Goal: Check status: Check status

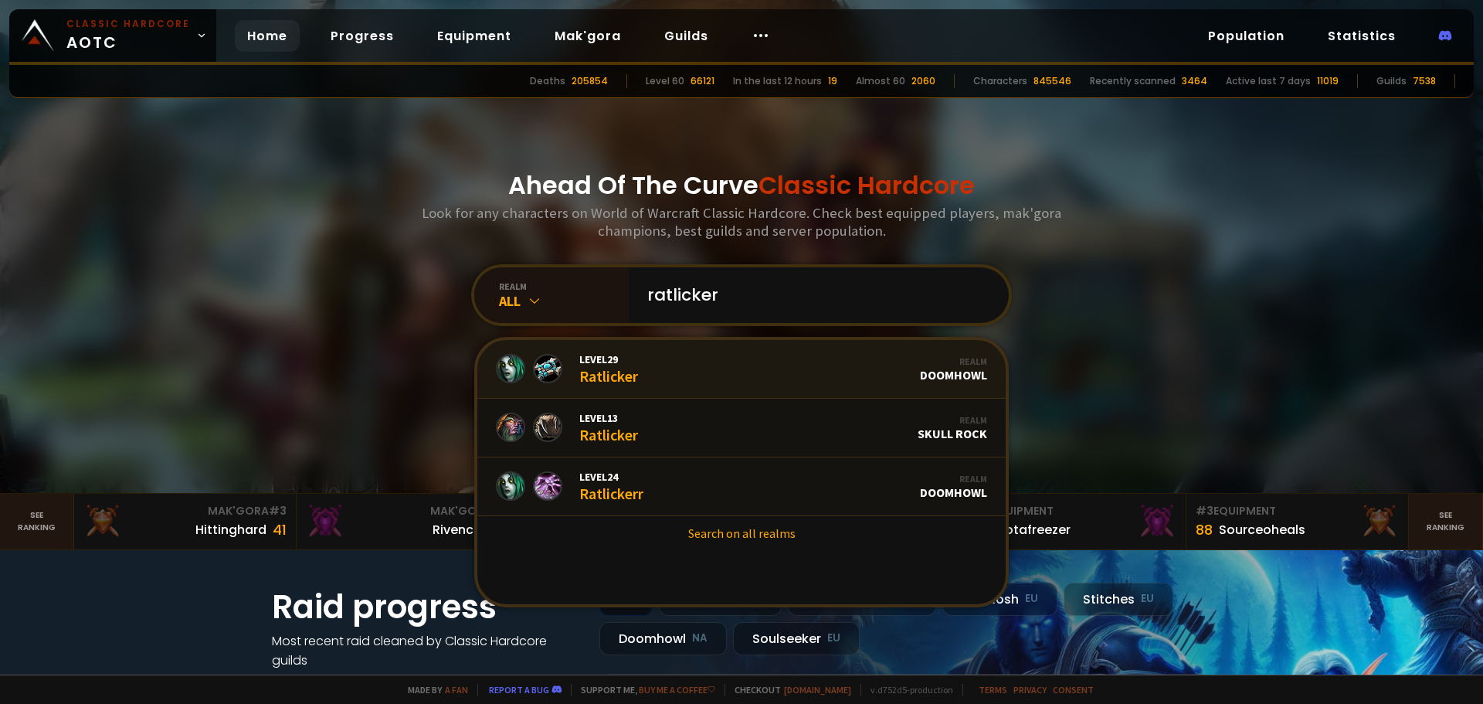
type input "ratlicker"
click at [653, 376] on link "Level 29 Ratlicker Realm Doomhowl" at bounding box center [741, 369] width 528 height 59
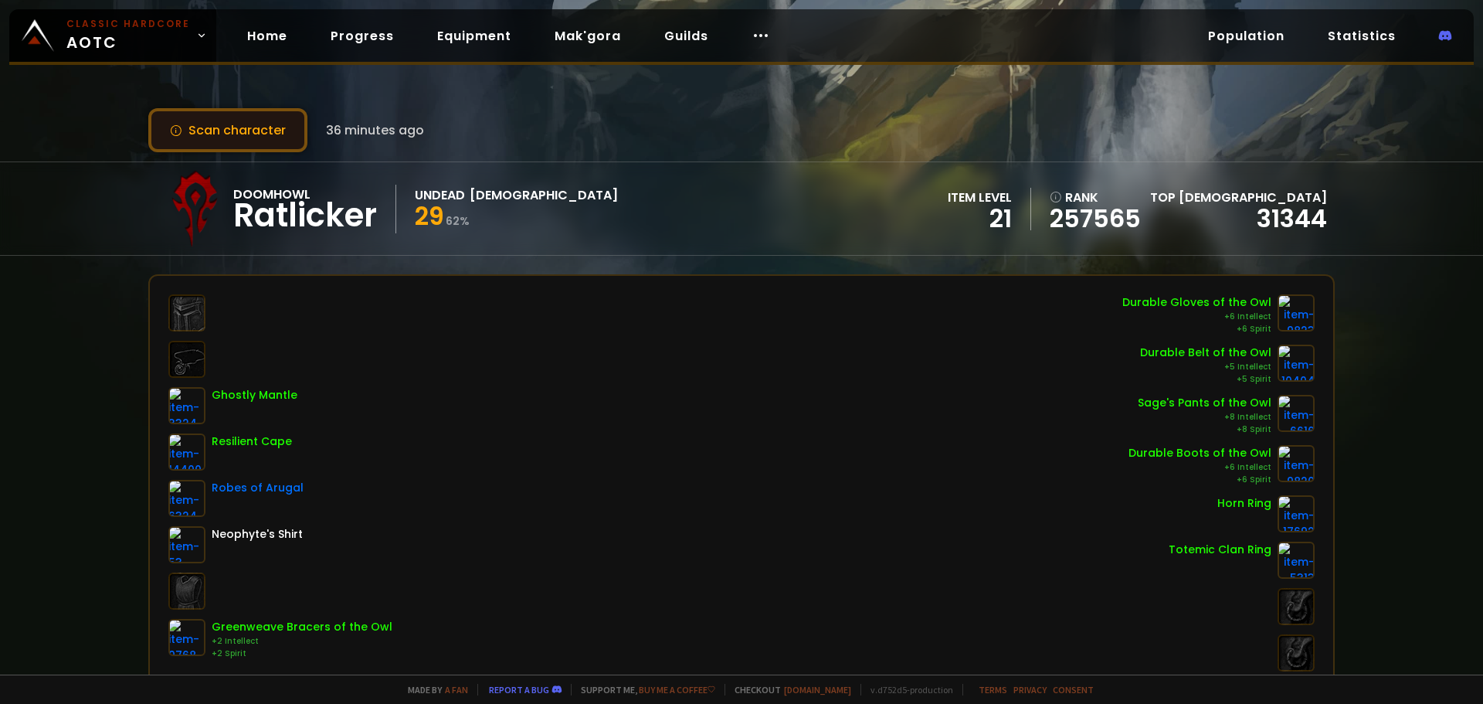
click at [251, 140] on button "Scan character" at bounding box center [227, 130] width 159 height 44
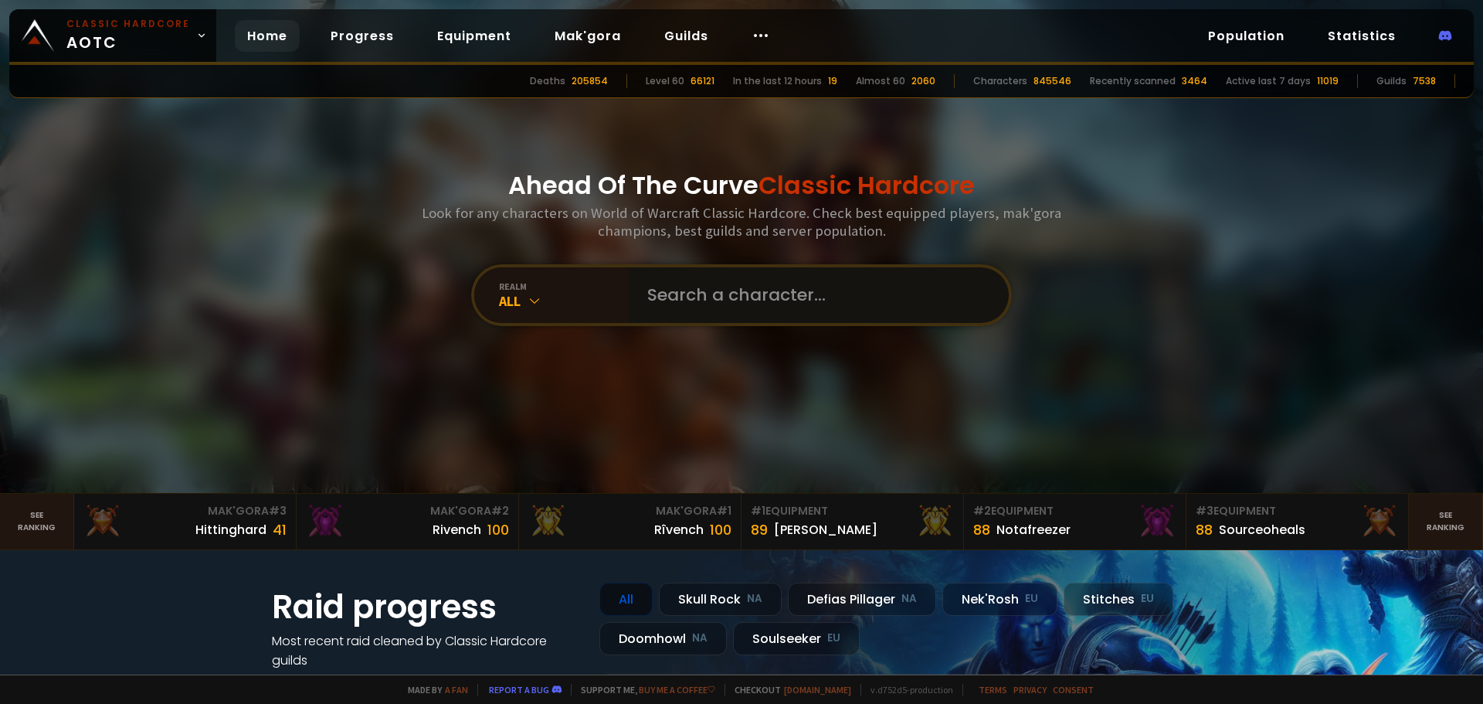
click at [705, 291] on input "text" at bounding box center [814, 295] width 352 height 56
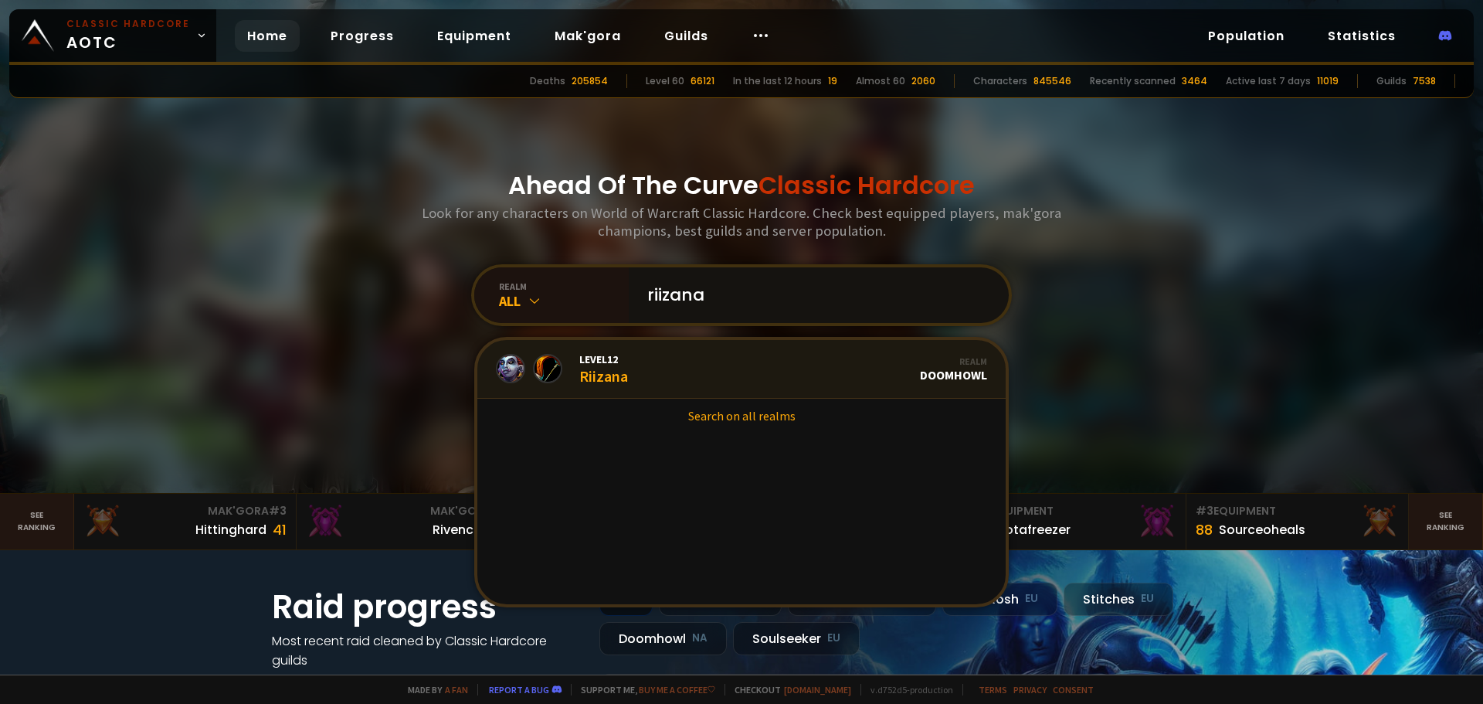
type input "riizana"
click at [694, 374] on link "Level 12 Riizana Realm Doomhowl" at bounding box center [741, 369] width 528 height 59
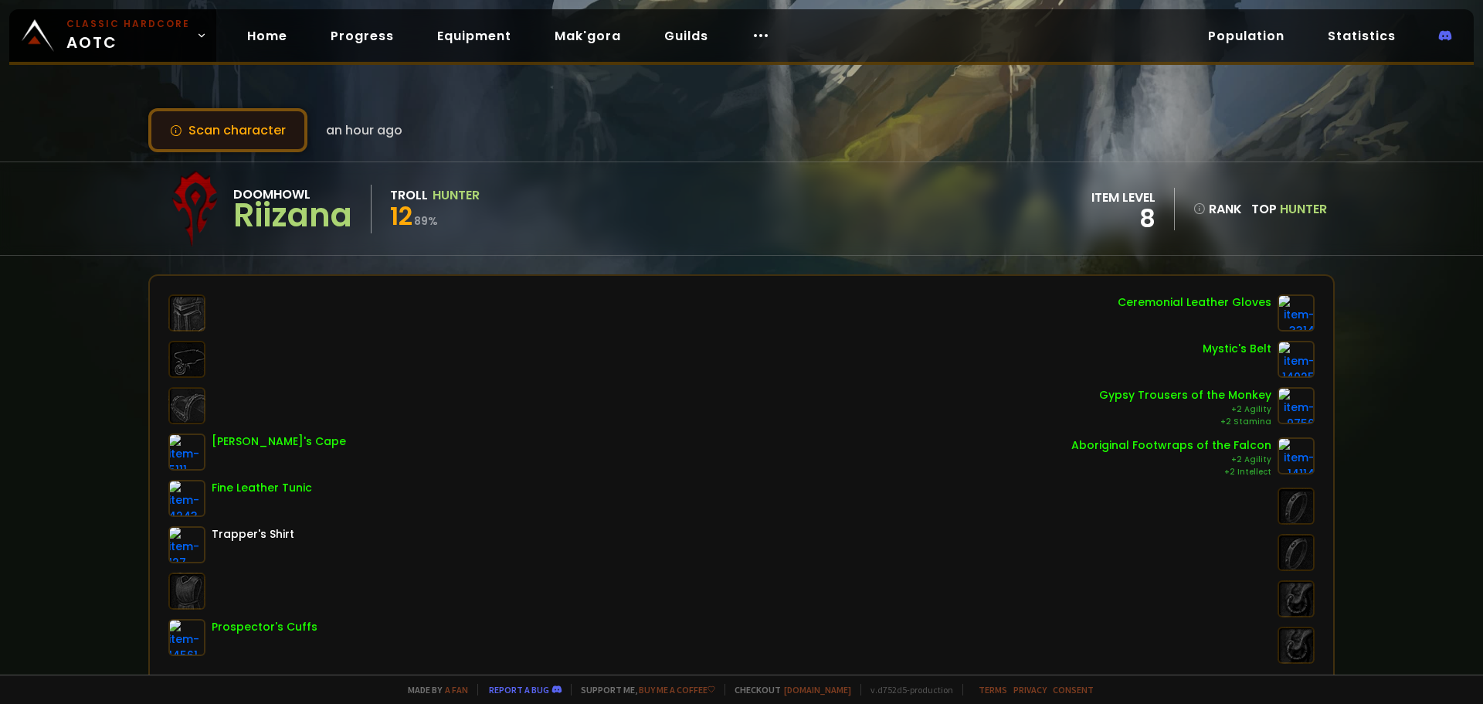
click at [245, 133] on button "Scan character" at bounding box center [227, 130] width 159 height 44
